Goal: Information Seeking & Learning: Learn about a topic

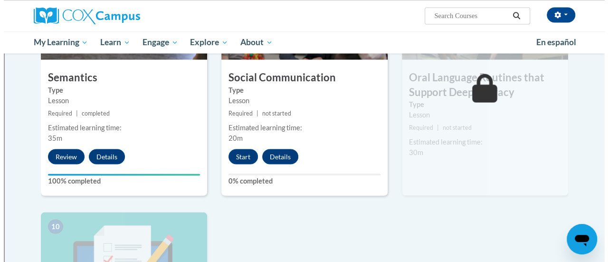
scroll to position [832, 0]
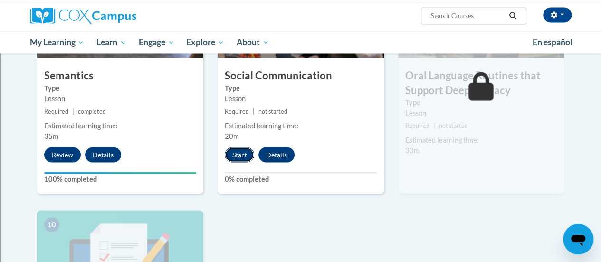
click at [240, 154] on button "Start" at bounding box center [239, 154] width 29 height 15
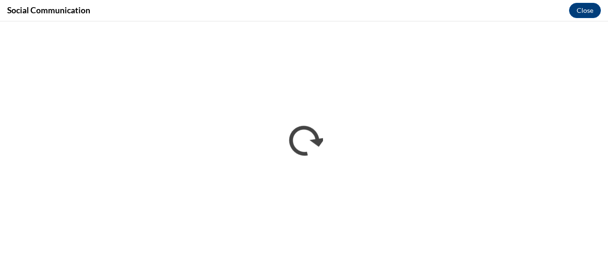
scroll to position [0, 0]
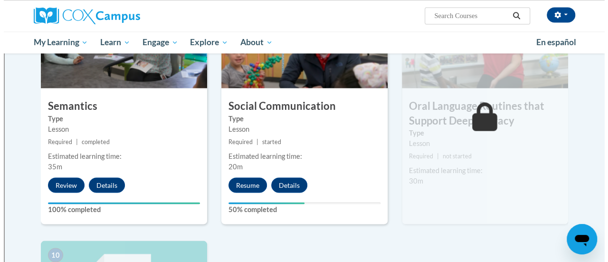
scroll to position [803, 0]
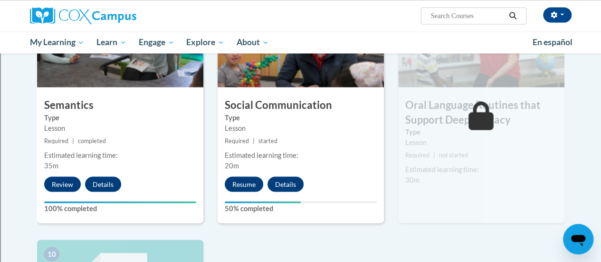
click at [241, 198] on div "8 Social Communication Type Lesson Required | started Estimated learning time: …" at bounding box center [301, 107] width 166 height 231
click at [241, 187] on button "Resume" at bounding box center [244, 183] width 38 height 15
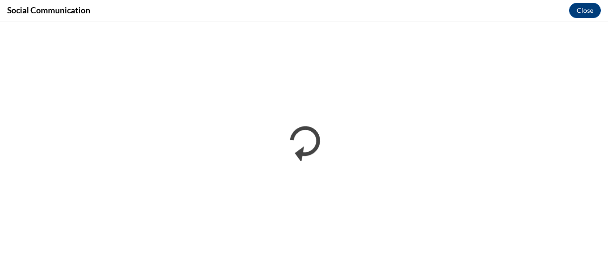
scroll to position [0, 0]
